Goal: Task Accomplishment & Management: Complete application form

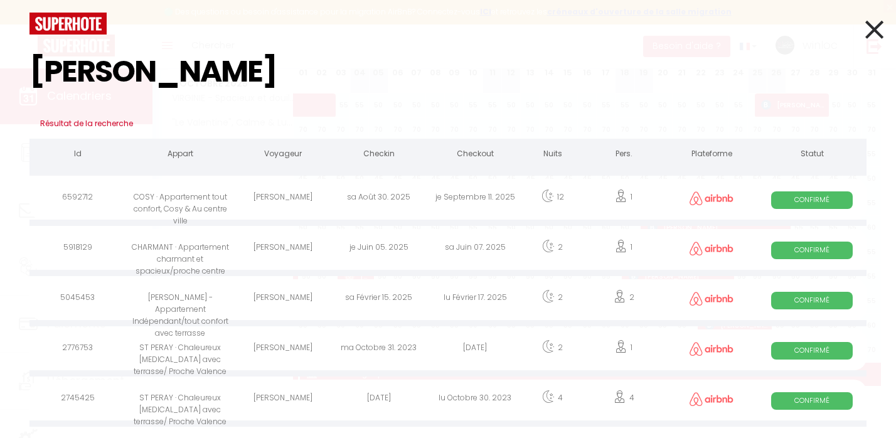
type input "[PERSON_NAME]"
click at [269, 203] on div "[PERSON_NAME]" at bounding box center [283, 199] width 96 height 41
select select
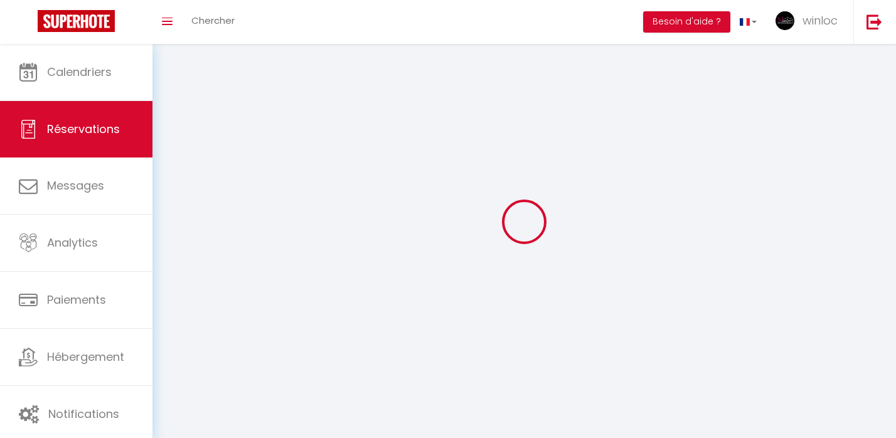
select select
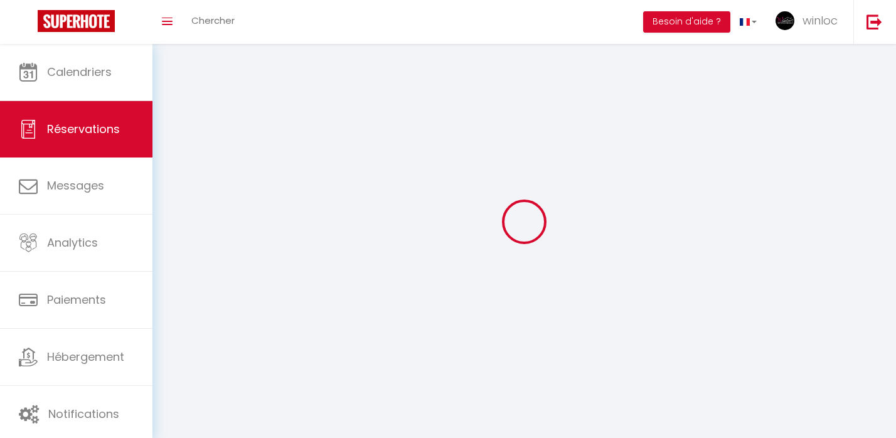
select select
checkbox input "false"
select select
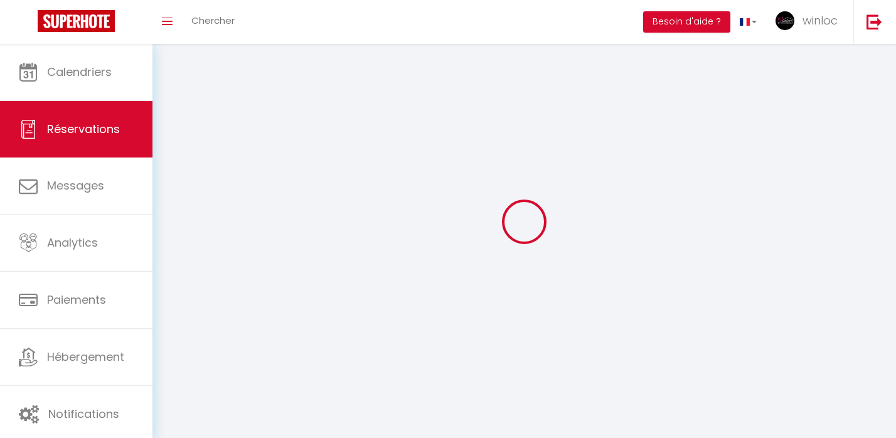
select select
checkbox input "false"
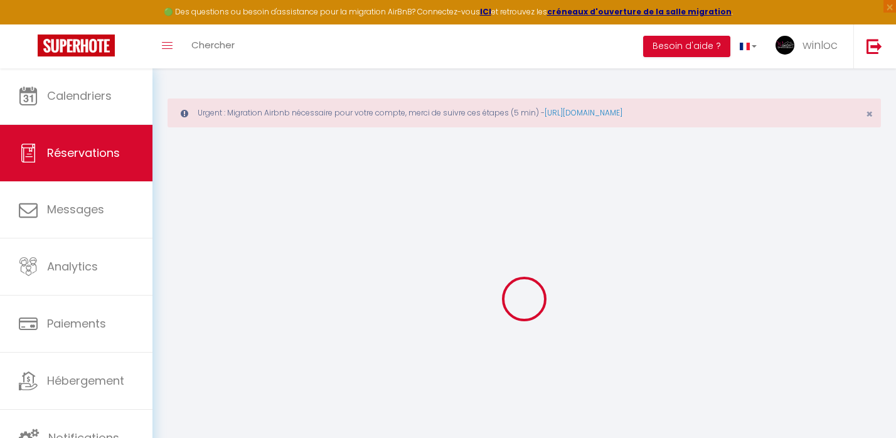
select select
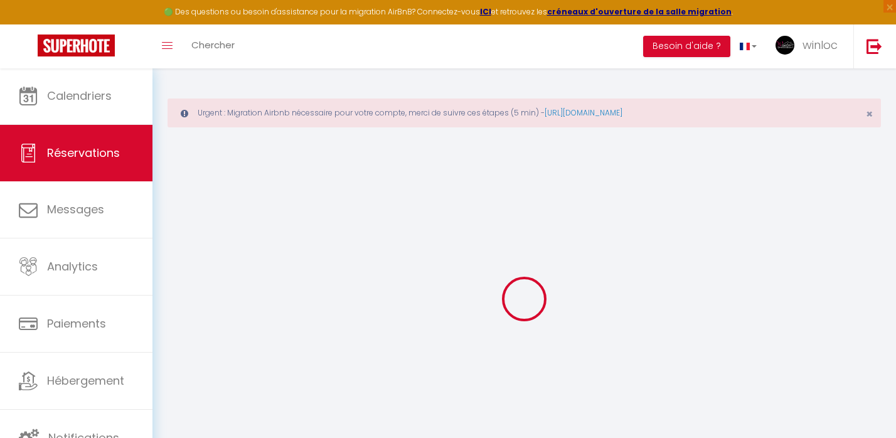
select select
checkbox input "false"
select select
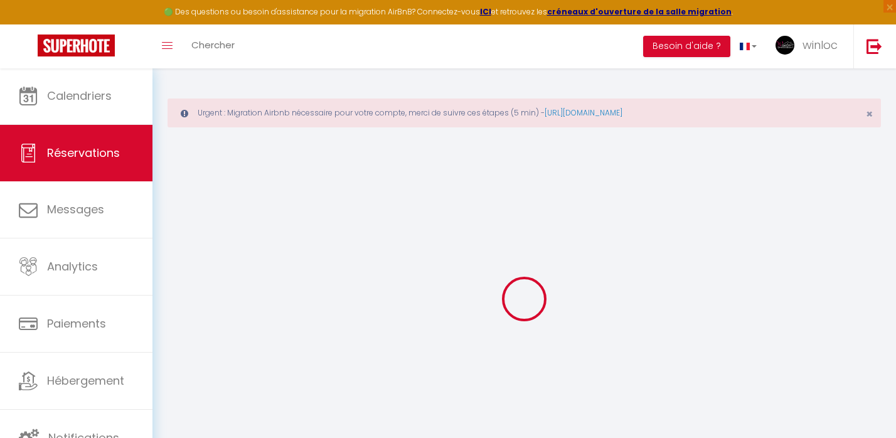
select select
checkbox input "false"
select select
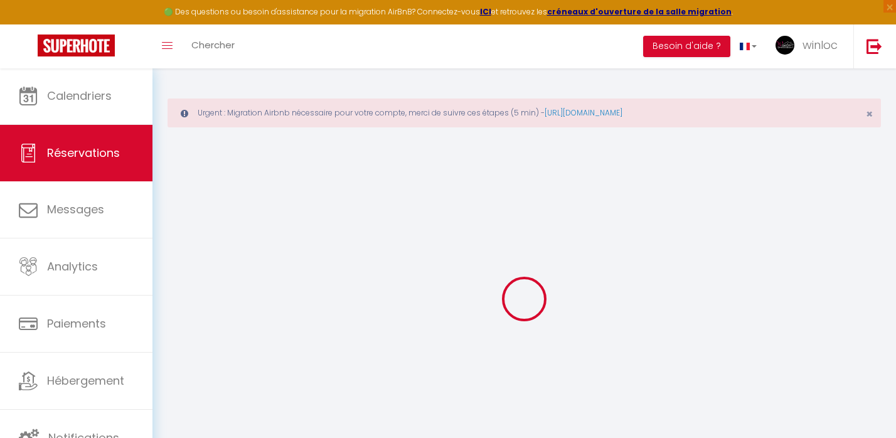
type input "[PERSON_NAME]"
type input "Desire"
type input "[EMAIL_ADDRESS][DOMAIN_NAME]"
type input "[PHONE_NUMBER]"
select select
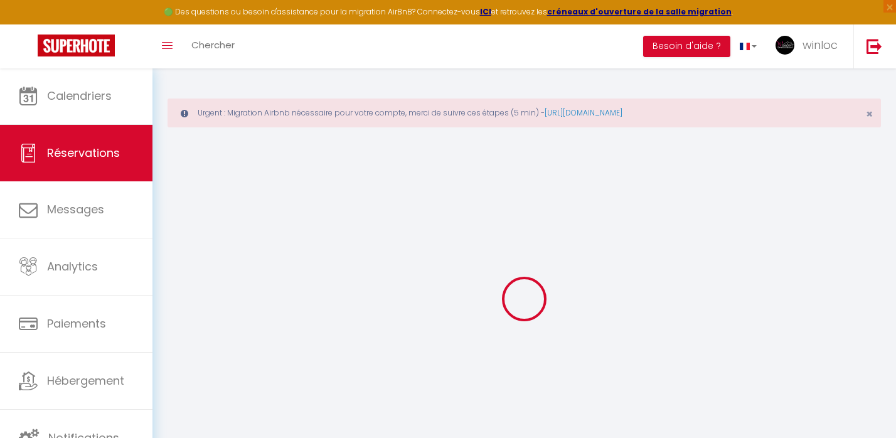
type input "99.15"
select select "23217"
select select "1"
select select
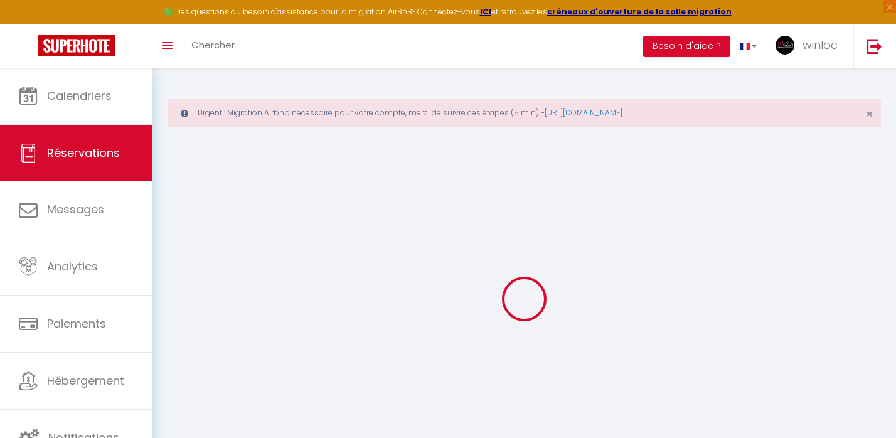
type input "1"
select select "12"
select select
type input "636"
checkbox input "false"
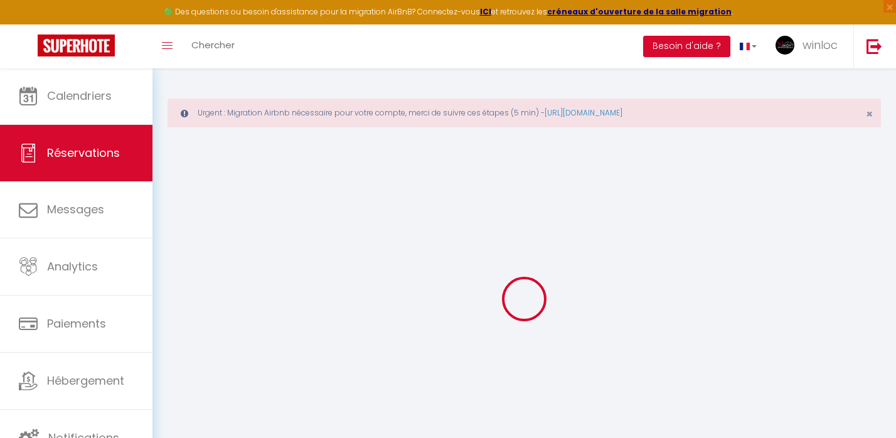
type input "0"
select select "1"
type input "0"
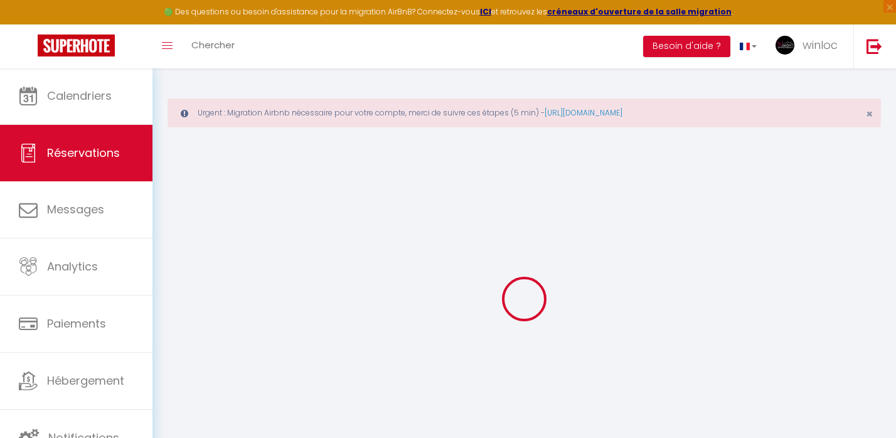
select select
select select "15"
checkbox input "false"
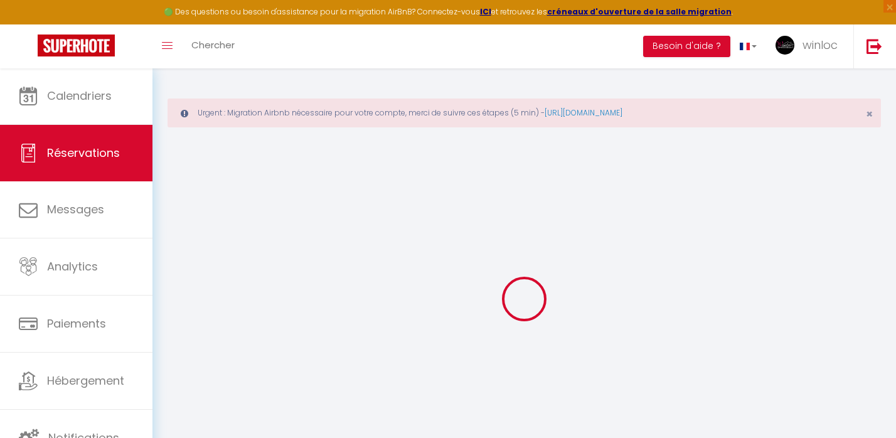
select select
checkbox input "false"
select select
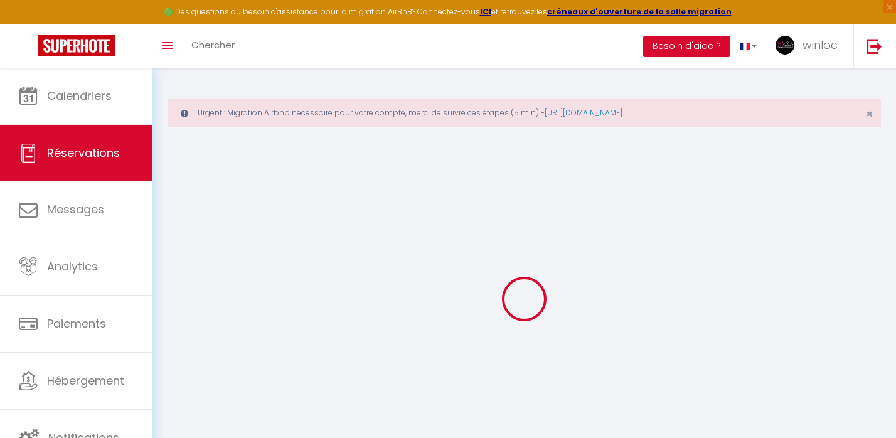
select select
checkbox input "false"
select select
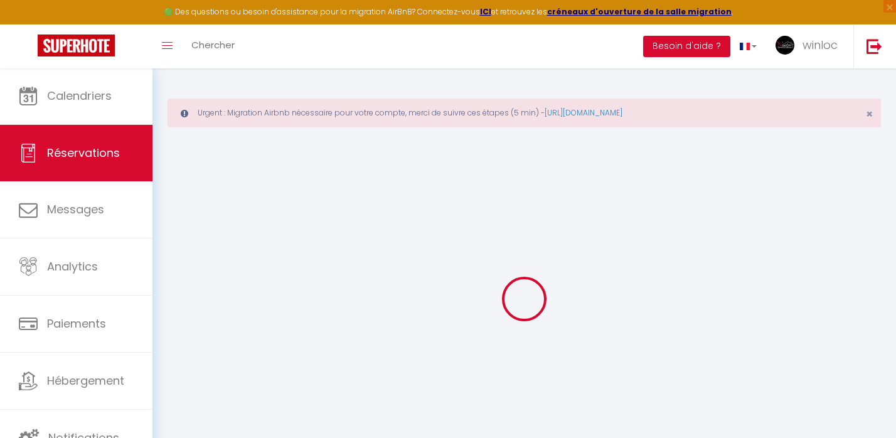
select select
checkbox input "false"
select select
type input "25"
type input "27.98"
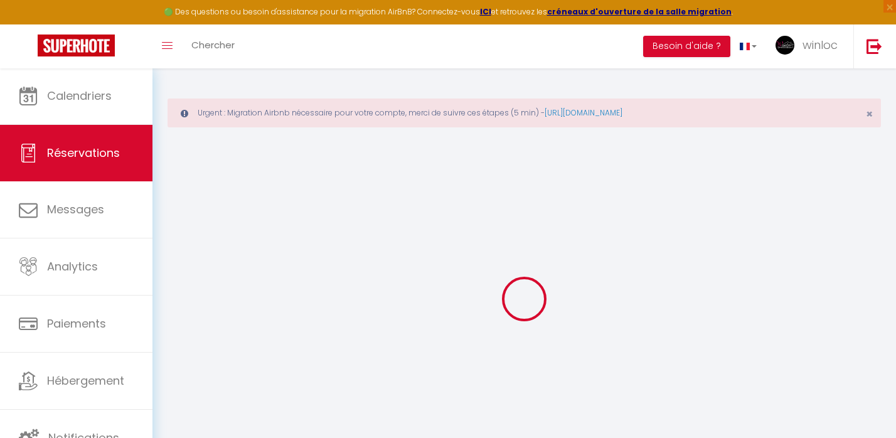
select select
checkbox input "false"
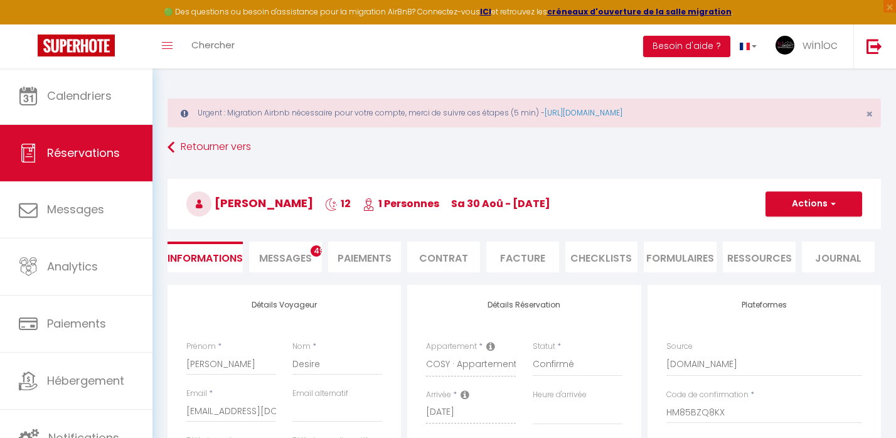
select select
checkbox input "false"
select select
click at [371, 256] on li "Paiements" at bounding box center [364, 257] width 73 height 31
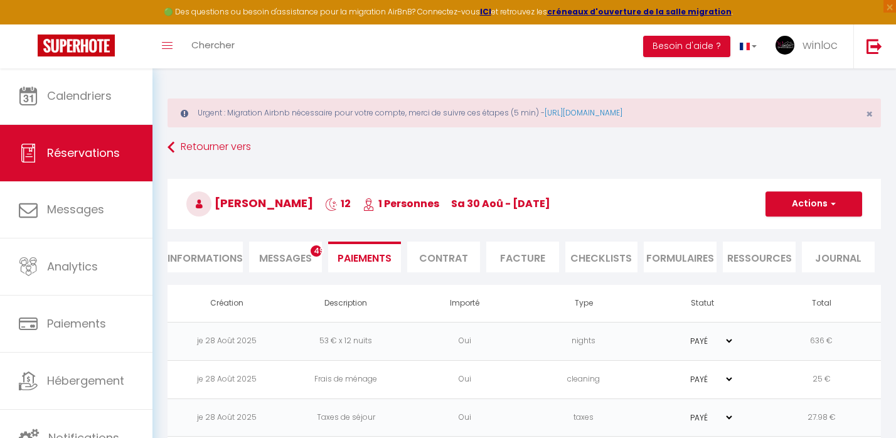
click at [819, 202] on button "Actions" at bounding box center [813, 203] width 97 height 25
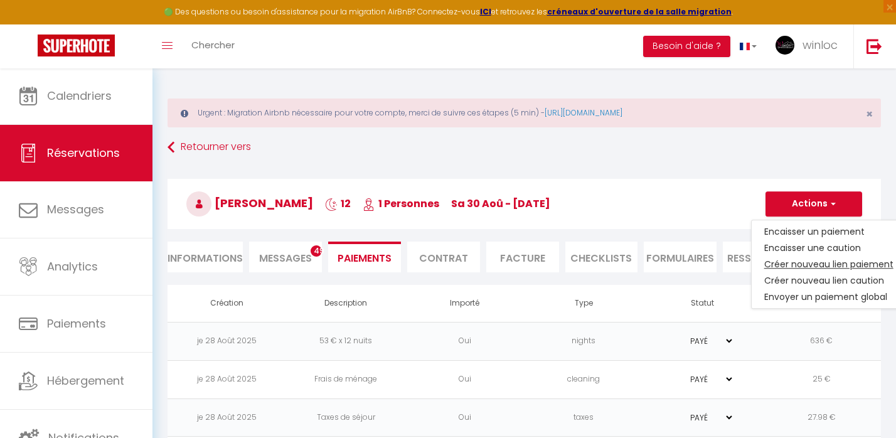
click at [800, 263] on link "Créer nouveau lien paiement" at bounding box center [829, 264] width 154 height 16
select select "nights"
type input "[EMAIL_ADDRESS][DOMAIN_NAME]"
select select "4585"
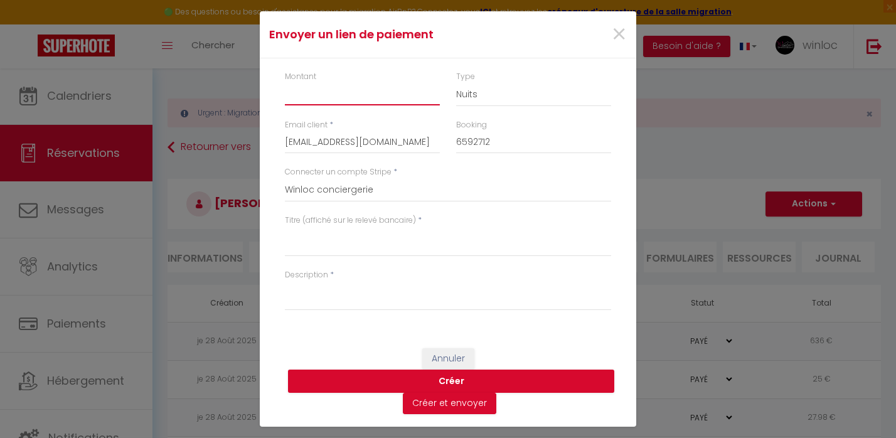
click at [318, 99] on input "Montant" at bounding box center [362, 94] width 155 height 23
type input "15"
select select "other"
click at [301, 252] on textarea "Titre (affiché sur le relevé bancaire)" at bounding box center [448, 241] width 326 height 30
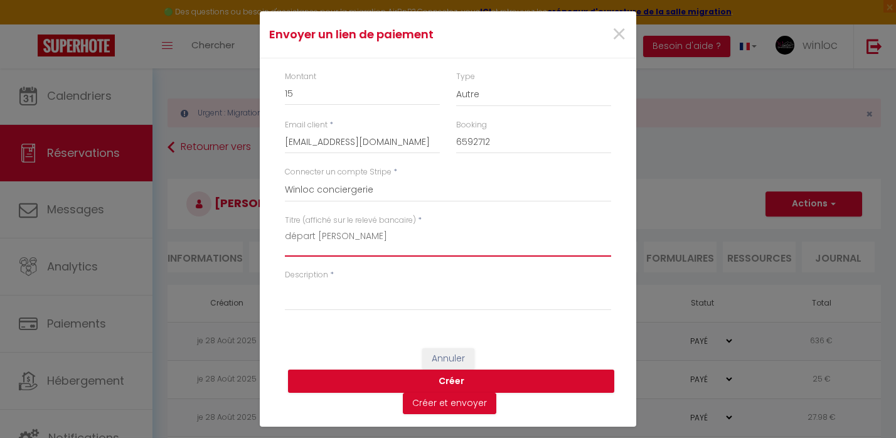
click at [344, 233] on textarea "départ [PERSON_NAME]" at bounding box center [448, 241] width 326 height 30
click at [349, 233] on textarea "départ tardif 12h30 [PERSON_NAME]" at bounding box center [448, 241] width 326 height 30
type textarea "départ tardif 12h30 [PERSON_NAME]"
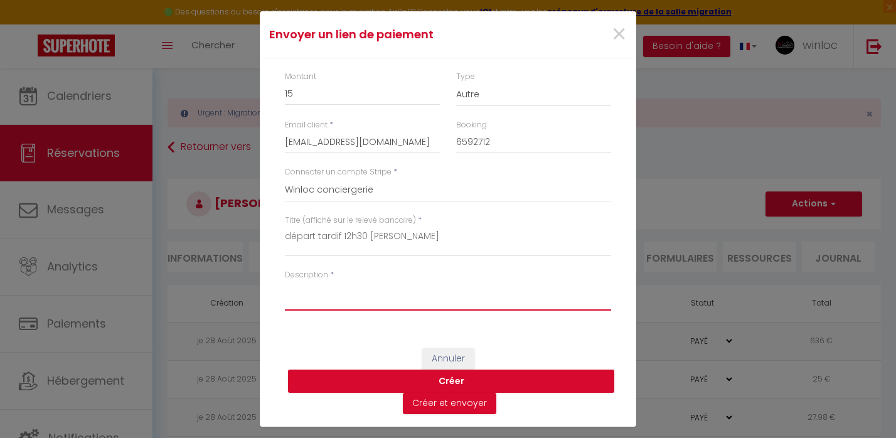
click at [331, 297] on textarea "Description" at bounding box center [448, 295] width 326 height 30
paste textarea "départ tardif 12h30 [PERSON_NAME]"
type textarea "départ tardif 12h30 [PERSON_NAME]"
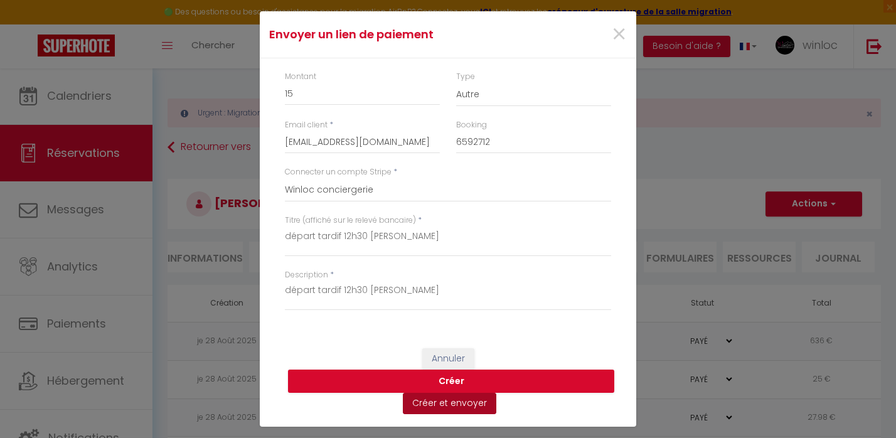
click at [439, 403] on button "Créer et envoyer" at bounding box center [449, 403] width 93 height 21
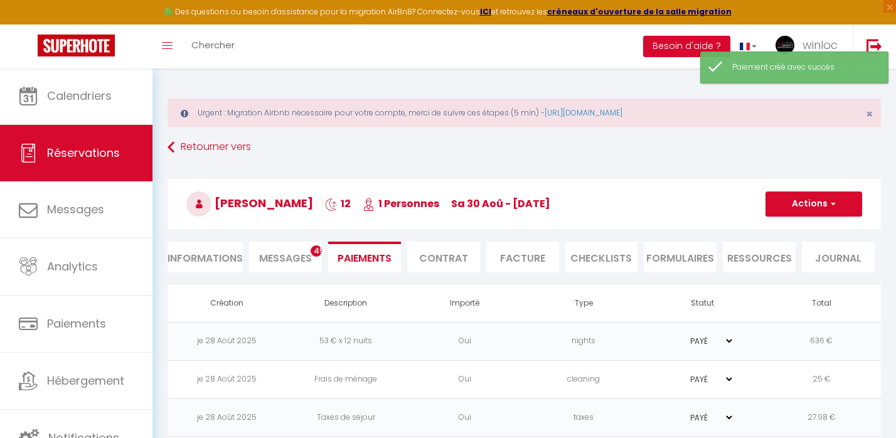
type input "[EMAIL_ADDRESS][DOMAIN_NAME]"
type input "Payment request"
type textarea "Hi, We invite you to click on the link below to make the payment: Title : dépar…"
select select "0"
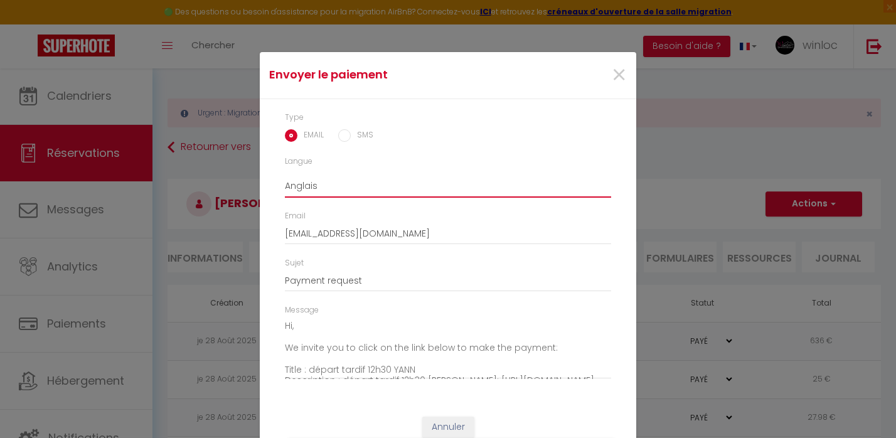
select select "fr"
type input "Demande de paiement"
type textarea "Bonjour, Nous vous invitons à cliquer sur le lien ci-dessous pour effectuer le …"
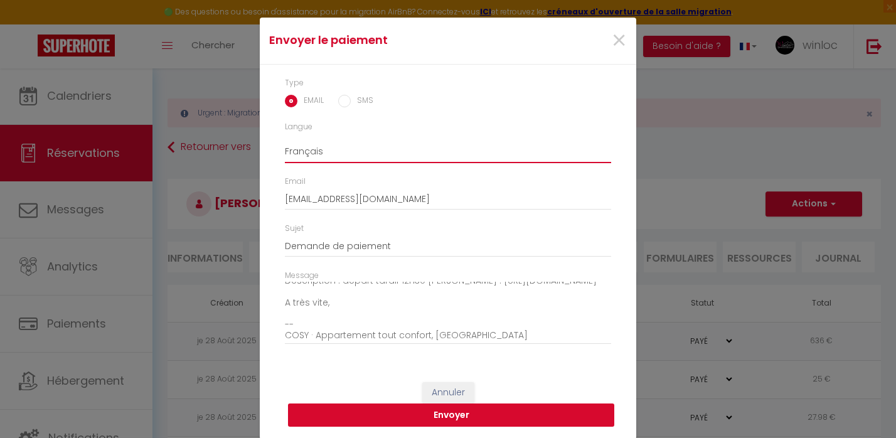
scroll to position [34, 0]
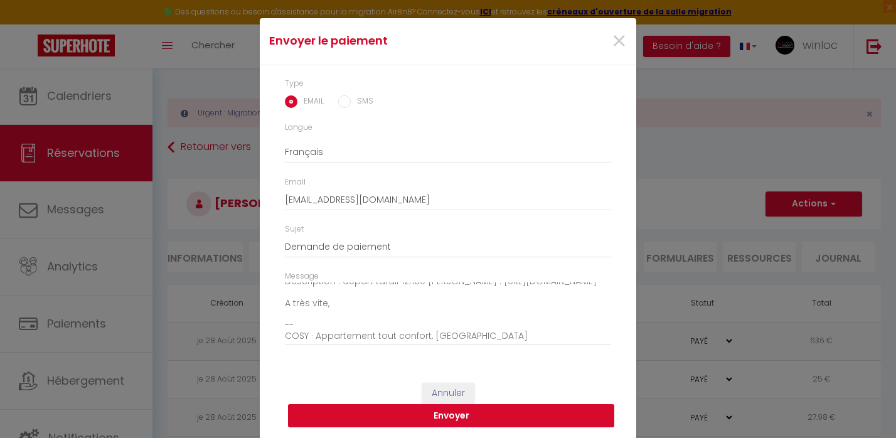
click at [404, 412] on button "Envoyer" at bounding box center [451, 416] width 326 height 24
click at [618, 41] on span "×" at bounding box center [619, 42] width 16 height 38
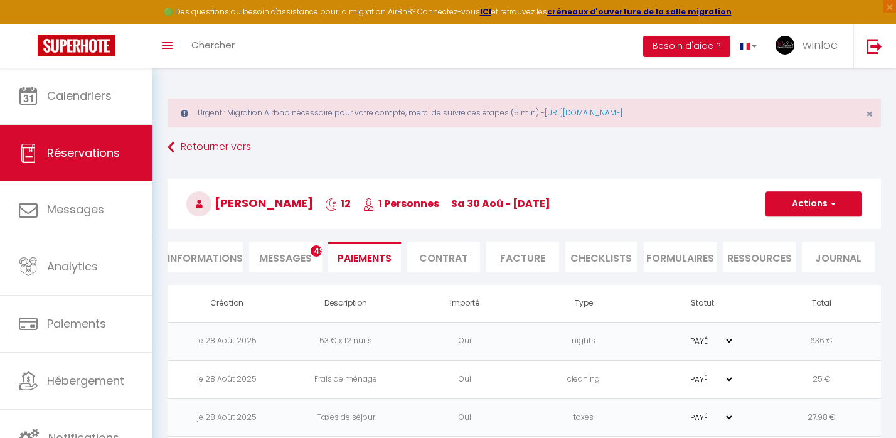
click at [281, 264] on span "Messages" at bounding box center [285, 258] width 53 height 14
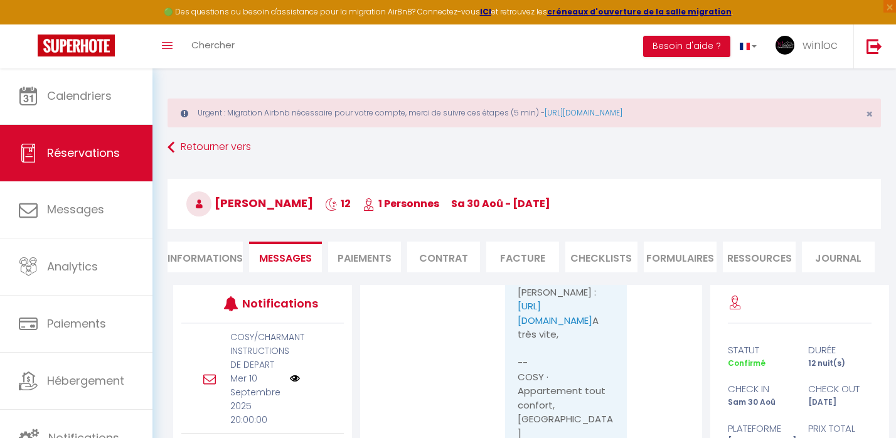
scroll to position [15734, 0]
